Goal: Navigation & Orientation: Find specific page/section

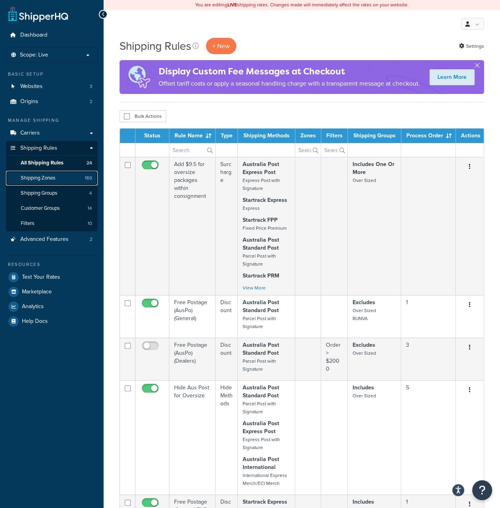
drag, startPoint x: 35, startPoint y: 181, endPoint x: 64, endPoint y: 179, distance: 29.6
click at [35, 181] on span "Shipping Zones" at bounding box center [38, 178] width 35 height 7
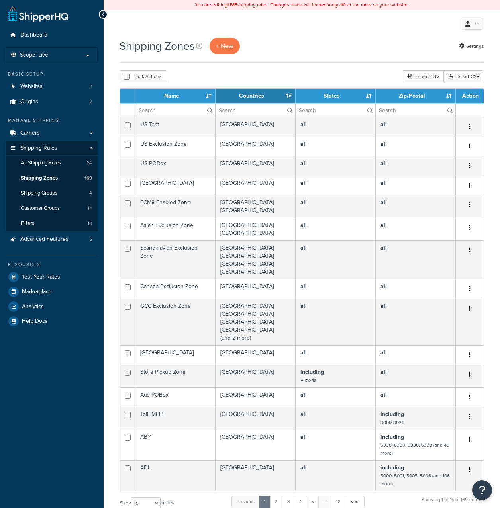
select select "15"
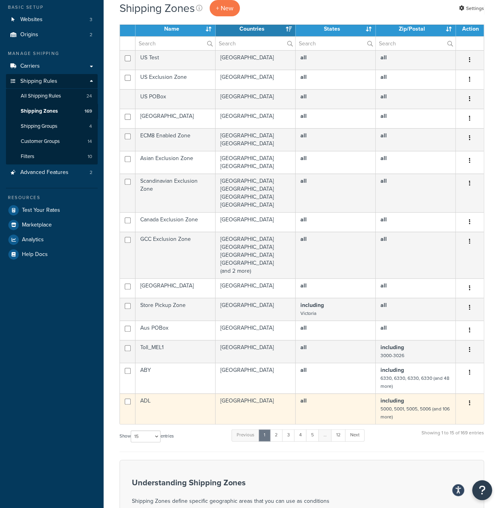
scroll to position [120, 0]
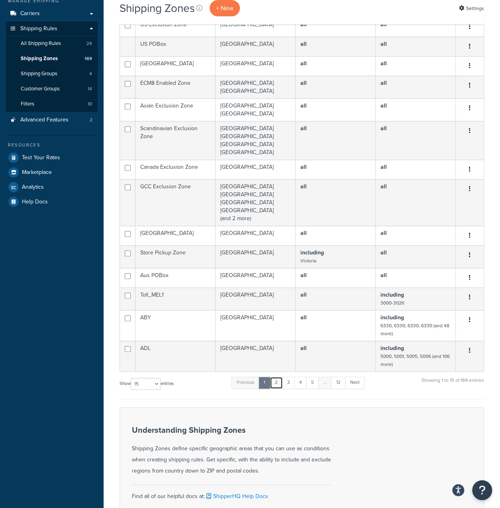
click at [276, 383] on link "2" at bounding box center [276, 383] width 13 height 12
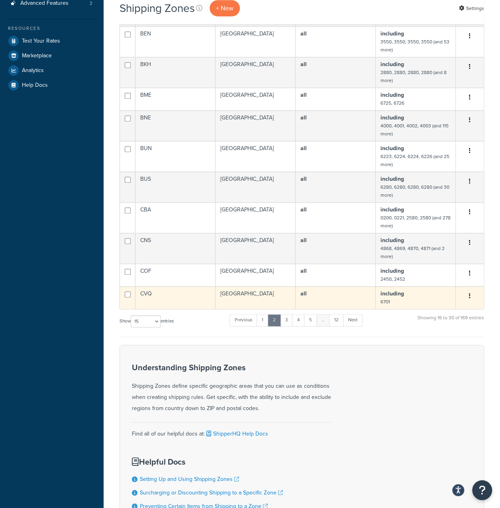
scroll to position [239, 0]
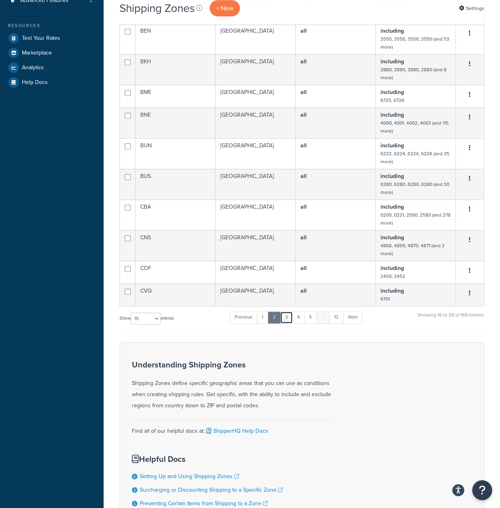
click at [291, 324] on link "3" at bounding box center [286, 318] width 13 height 12
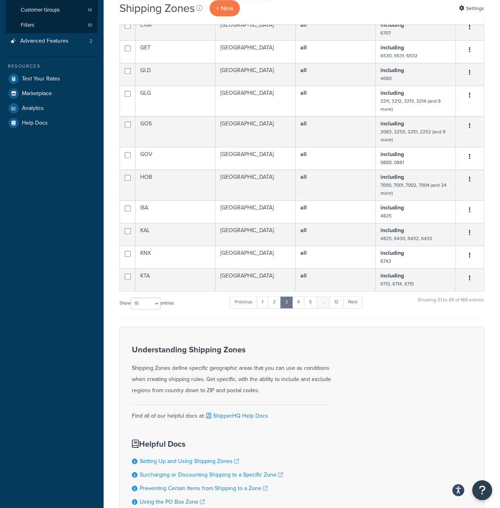
scroll to position [199, 0]
click at [300, 306] on link "4" at bounding box center [298, 302] width 13 height 12
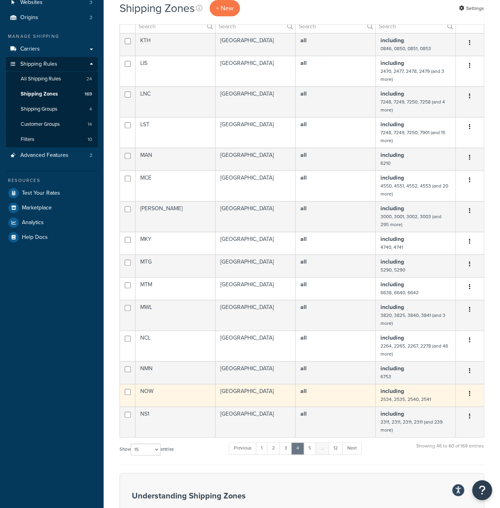
scroll to position [159, 0]
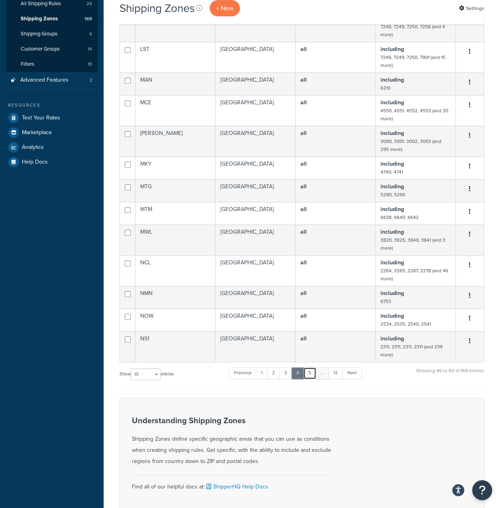
click at [312, 376] on link "5" at bounding box center [309, 373] width 13 height 12
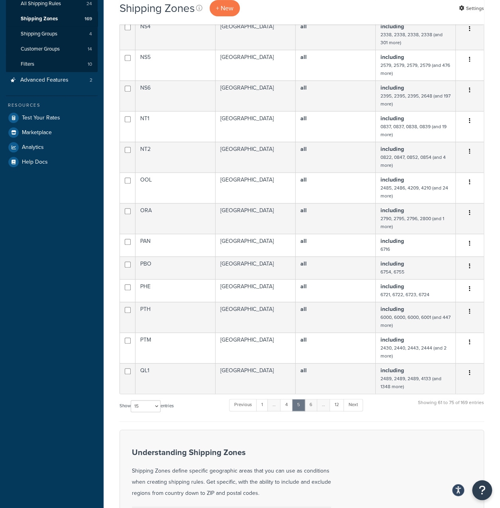
click at [312, 410] on link "6" at bounding box center [310, 405] width 13 height 12
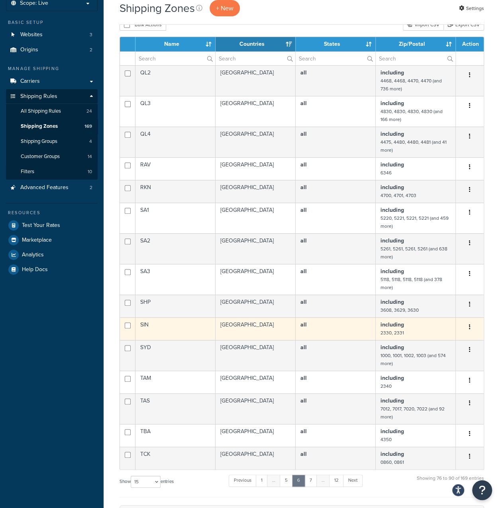
scroll to position [120, 0]
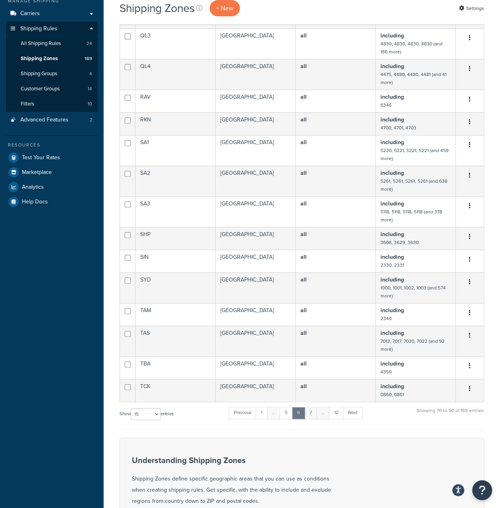
click at [314, 419] on link "7" at bounding box center [310, 413] width 13 height 12
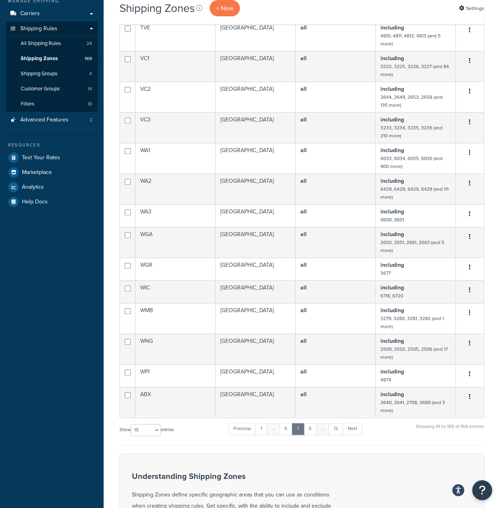
scroll to position [80, 0]
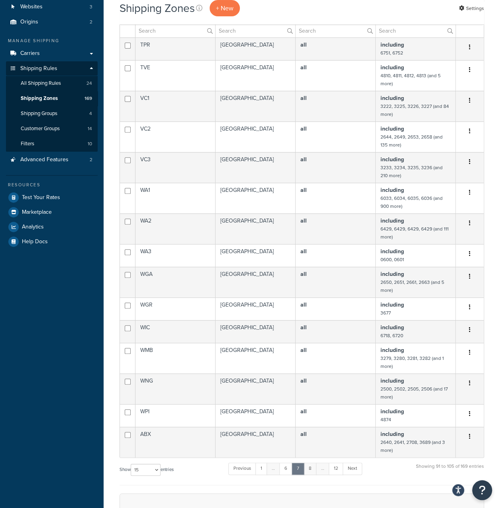
click at [315, 471] on link "8" at bounding box center [310, 469] width 13 height 12
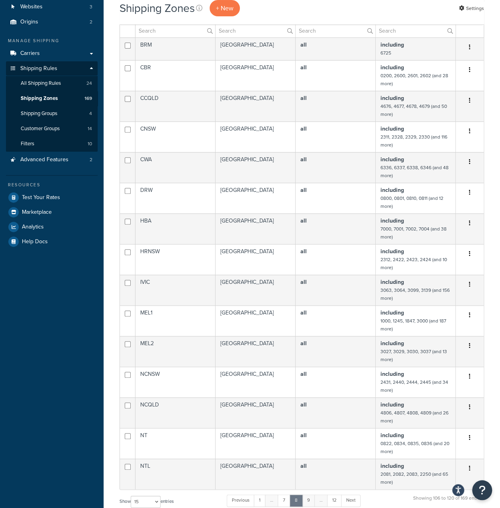
click at [311, 507] on link "9" at bounding box center [308, 501] width 13 height 12
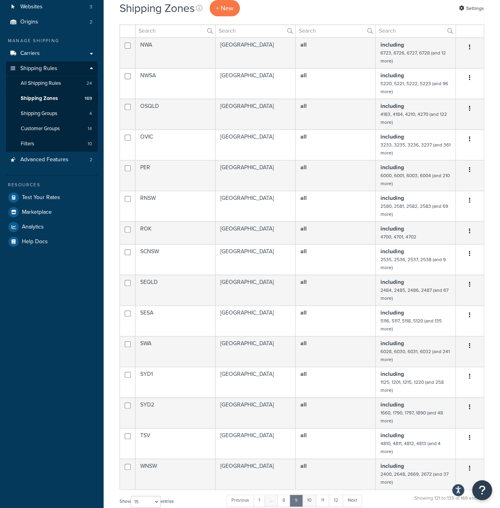
click at [311, 505] on link "10" at bounding box center [309, 501] width 15 height 12
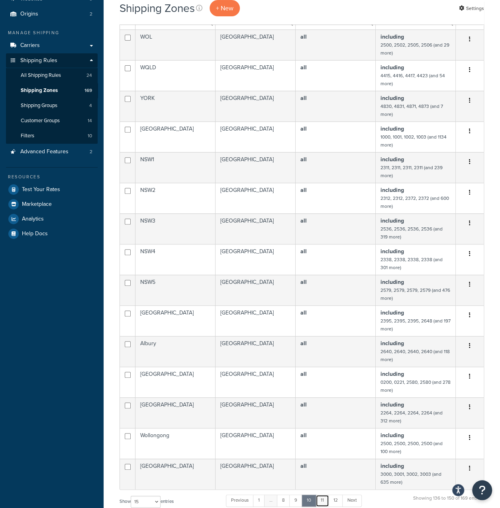
click at [324, 502] on link "11" at bounding box center [323, 501] width 14 height 12
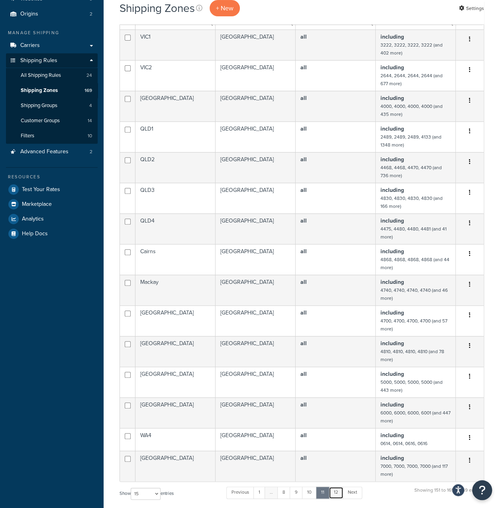
click at [334, 496] on link "12" at bounding box center [336, 493] width 15 height 12
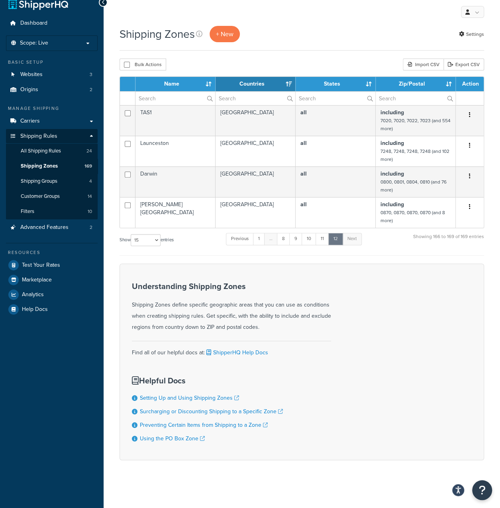
scroll to position [12, 0]
click at [262, 241] on link "1" at bounding box center [259, 239] width 12 height 12
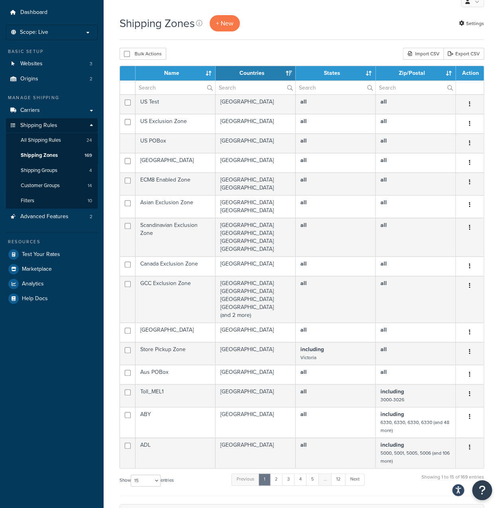
scroll to position [40, 0]
